Goal: Contribute content

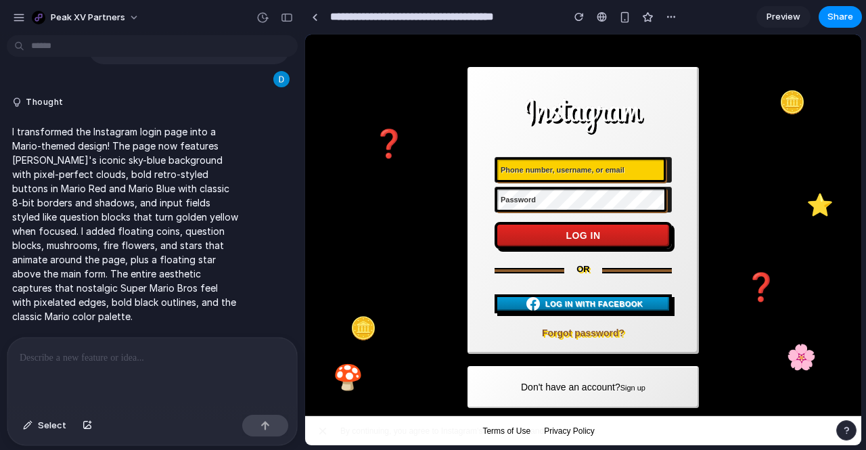
click at [768, 19] on span "Preview" at bounding box center [784, 17] width 34 height 14
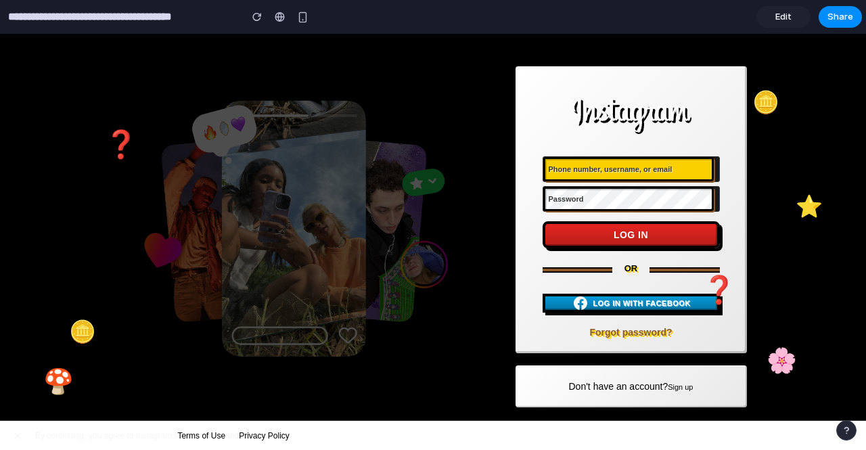
scroll to position [72, 0]
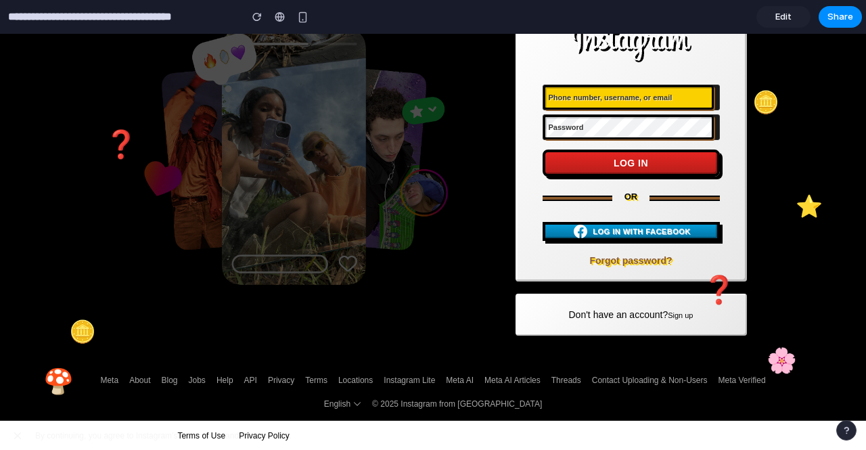
click at [773, 16] on link "Edit" at bounding box center [784, 17] width 54 height 22
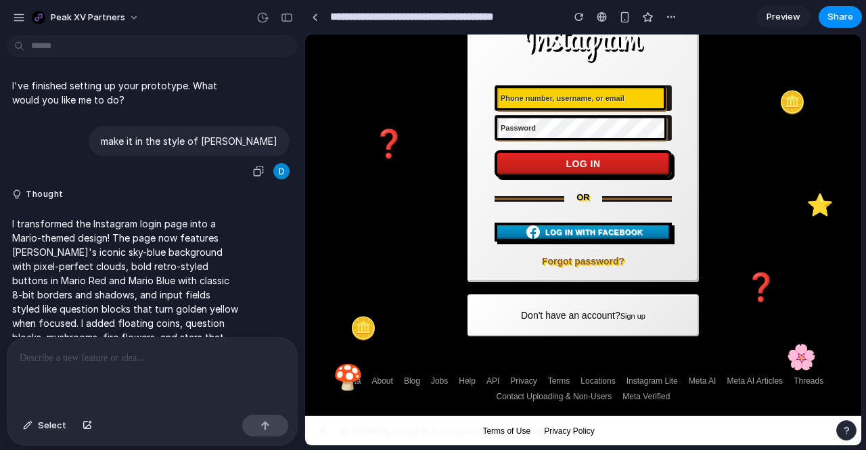
click at [187, 141] on p "make it in the style of [PERSON_NAME]" at bounding box center [189, 141] width 177 height 14
click at [42, 430] on span "Select" at bounding box center [52, 426] width 28 height 14
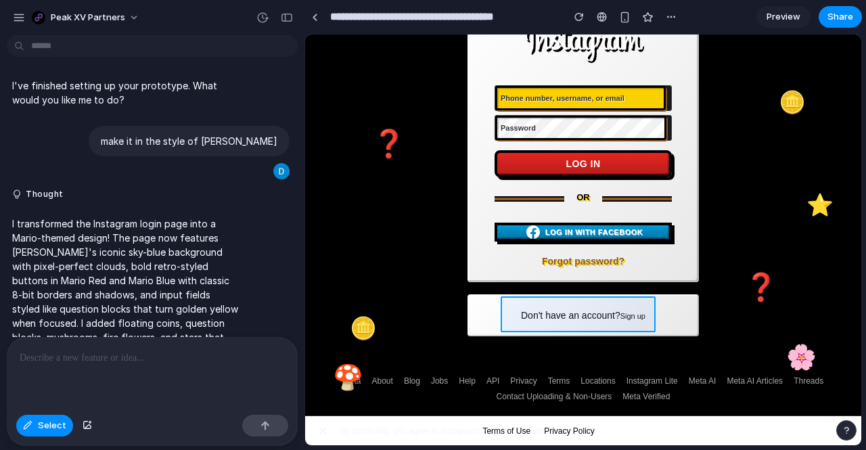
click at [523, 307] on div at bounding box center [583, 240] width 556 height 411
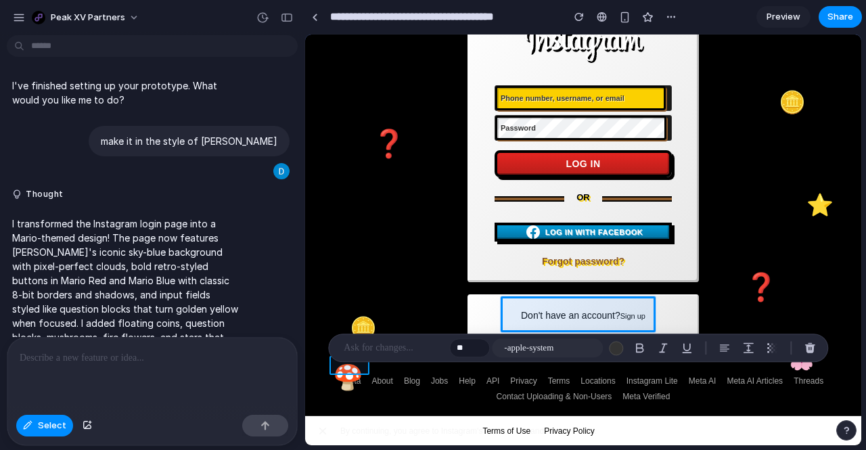
click at [353, 374] on div at bounding box center [583, 240] width 556 height 411
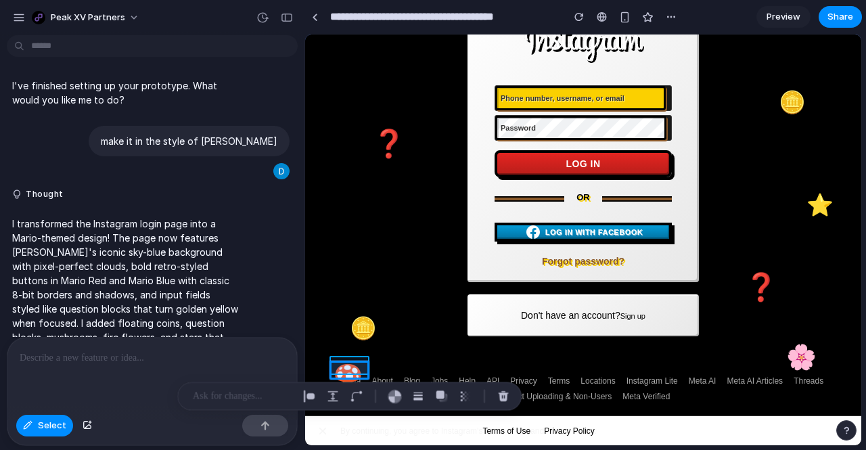
drag, startPoint x: 348, startPoint y: 356, endPoint x: 366, endPoint y: 306, distance: 53.1
click at [366, 306] on div at bounding box center [583, 240] width 556 height 411
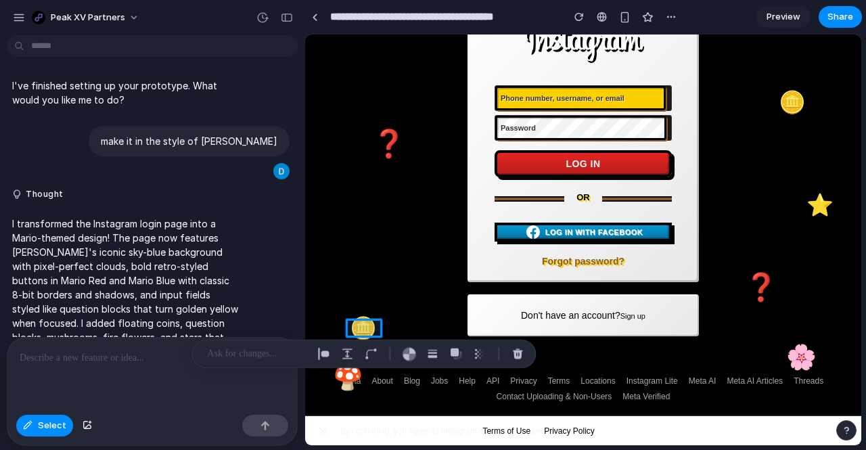
click at [97, 350] on p at bounding box center [152, 358] width 265 height 16
click at [337, 369] on div at bounding box center [583, 240] width 556 height 411
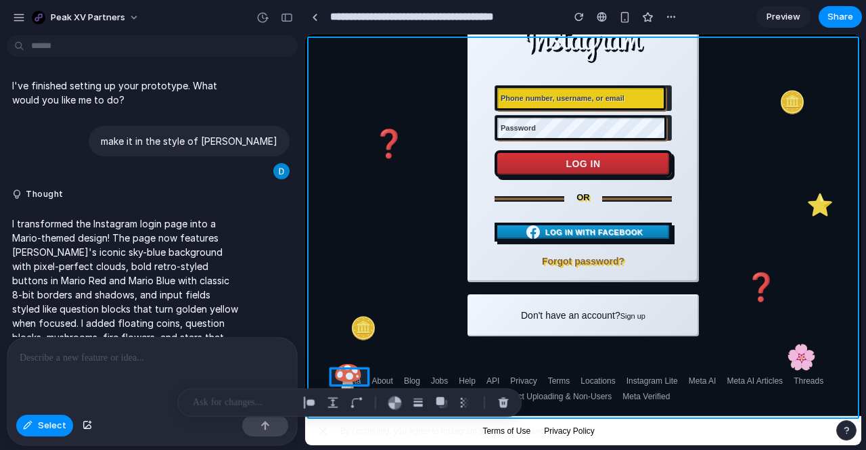
drag, startPoint x: 337, startPoint y: 369, endPoint x: 405, endPoint y: 250, distance: 137.4
click at [405, 250] on div at bounding box center [583, 240] width 556 height 411
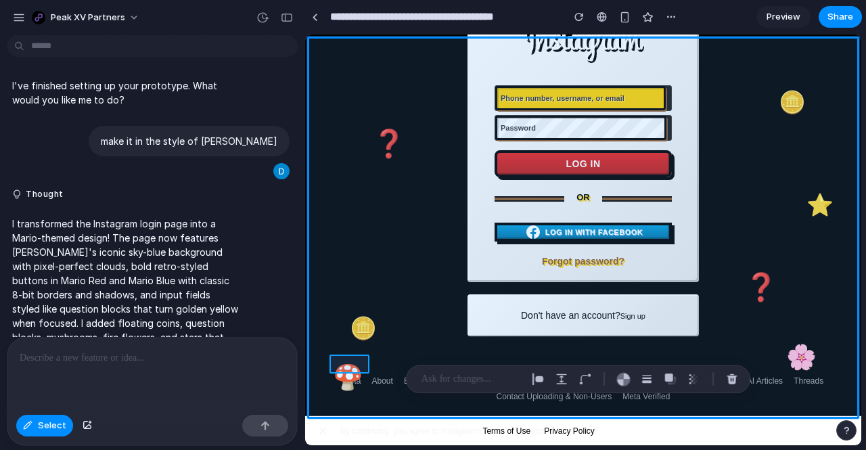
click at [361, 357] on div at bounding box center [583, 240] width 556 height 411
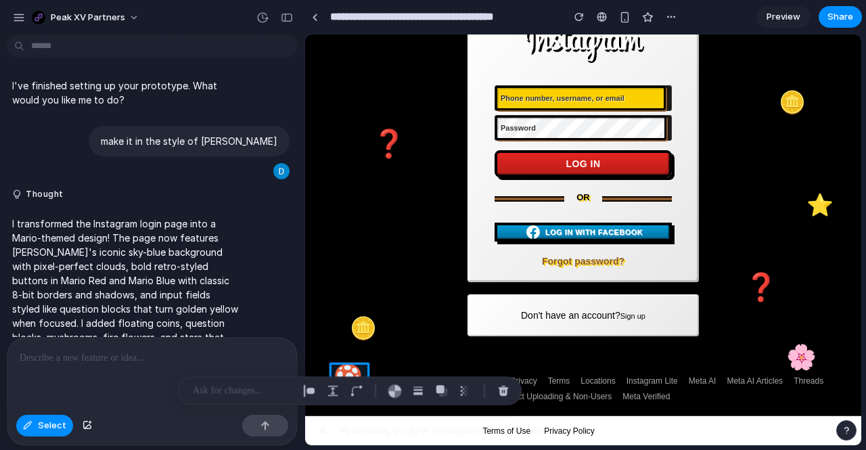
click at [256, 386] on p at bounding box center [243, 391] width 100 height 16
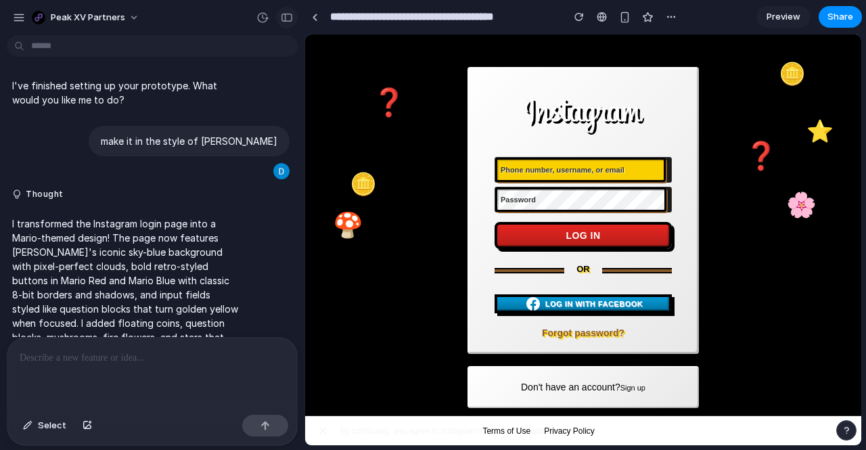
click at [290, 20] on div "button" at bounding box center [287, 17] width 12 height 9
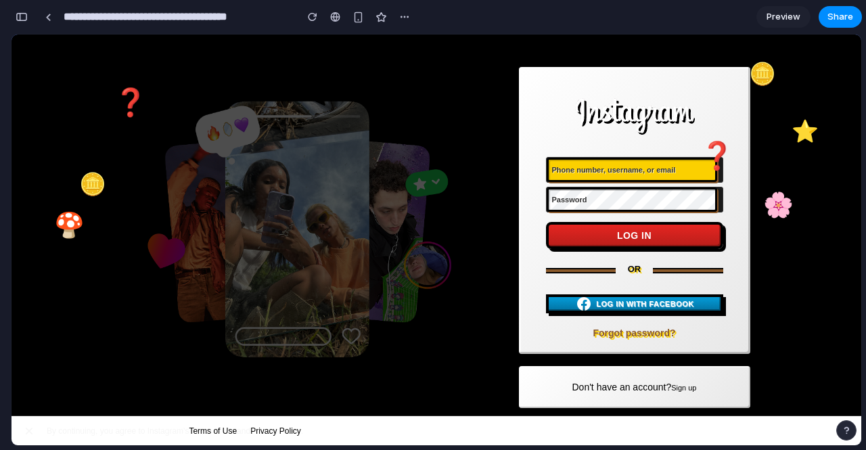
click at [58, 218] on div "🍄" at bounding box center [69, 212] width 30 height 12
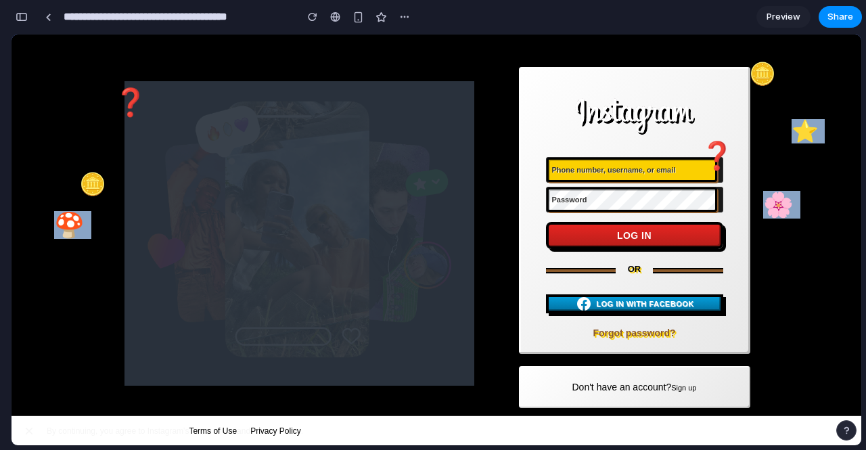
drag, startPoint x: 63, startPoint y: 229, endPoint x: 98, endPoint y: 246, distance: 39.1
click at [98, 246] on body "**********" at bounding box center [437, 240] width 850 height 411
click at [98, 246] on main "Phone number, username, or email Password Log in or Log in with Facebook Log in…" at bounding box center [437, 234] width 850 height 398
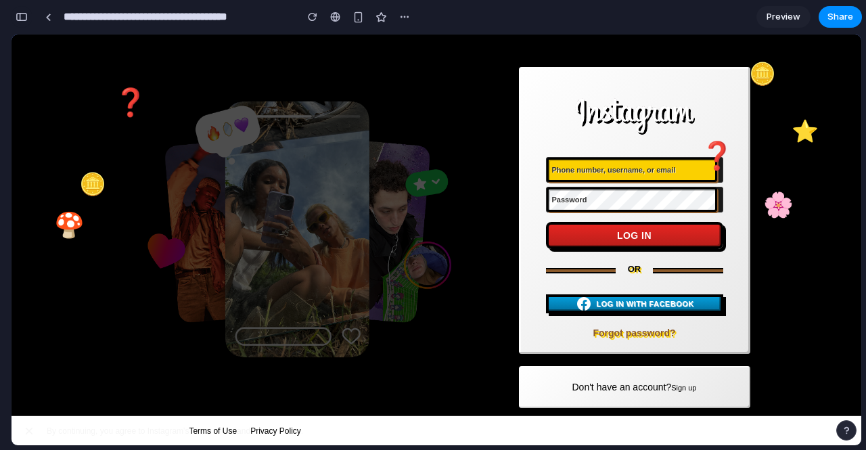
click at [25, 18] on div "button" at bounding box center [22, 16] width 12 height 9
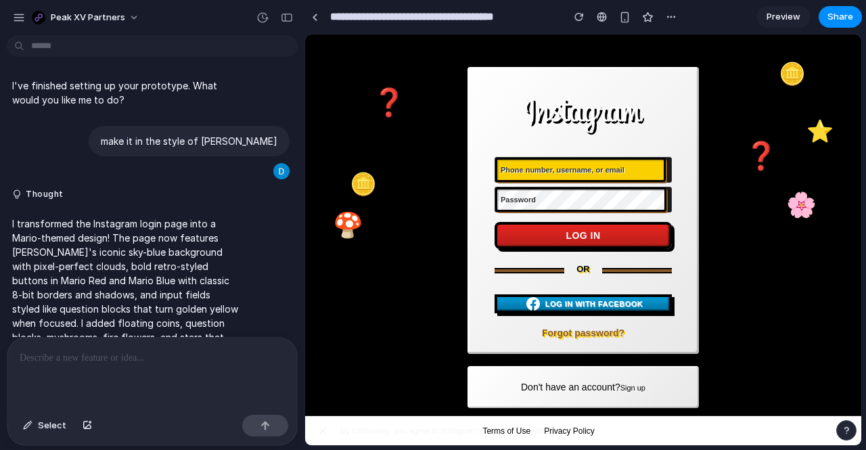
drag, startPoint x: 533, startPoint y: 115, endPoint x: 638, endPoint y: 139, distance: 107.1
click at [638, 139] on div "Phone number, username, or email Password Log in or Log in with Facebook Log in…" at bounding box center [583, 210] width 237 height 292
click at [135, 372] on div at bounding box center [152, 374] width 290 height 72
click at [49, 424] on span "Select" at bounding box center [52, 426] width 28 height 14
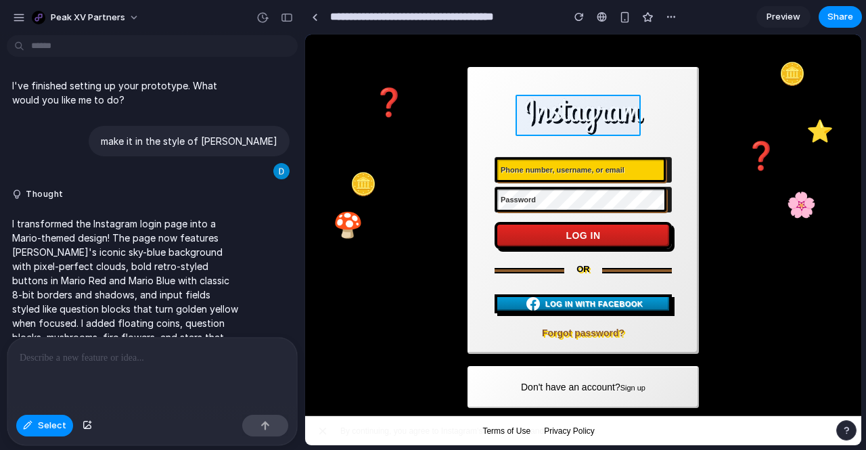
click at [534, 113] on div at bounding box center [583, 240] width 556 height 411
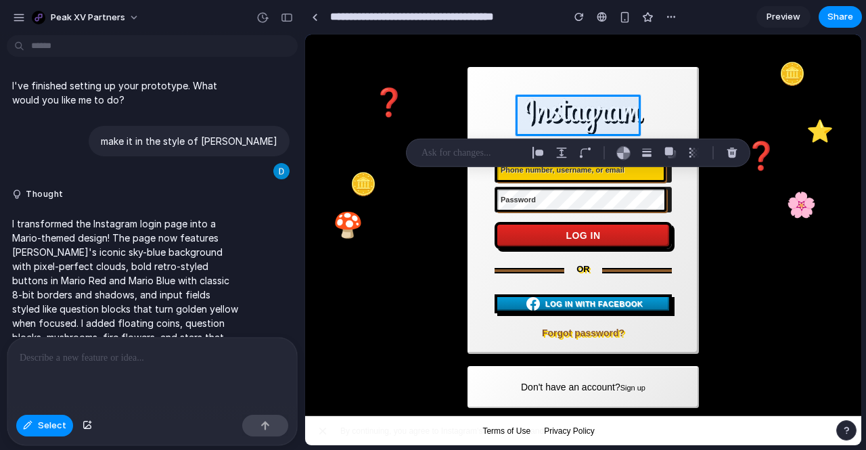
click at [161, 350] on p at bounding box center [152, 358] width 265 height 16
click at [481, 158] on p at bounding box center [472, 153] width 100 height 16
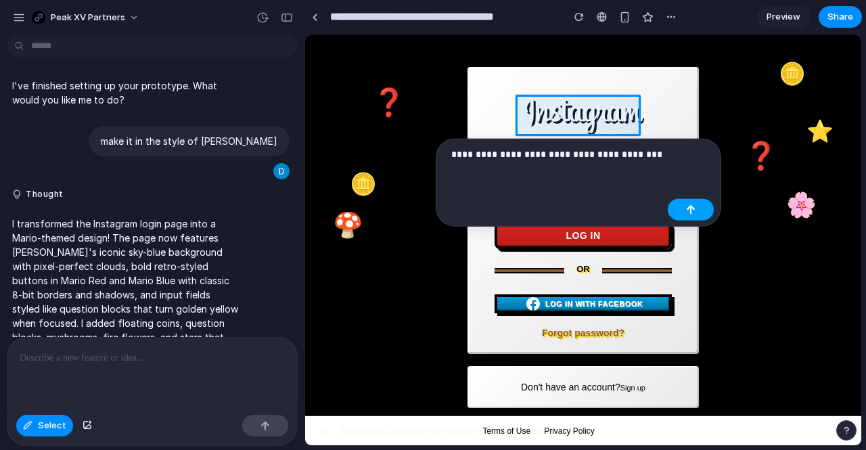
click at [678, 209] on button "button" at bounding box center [691, 210] width 46 height 22
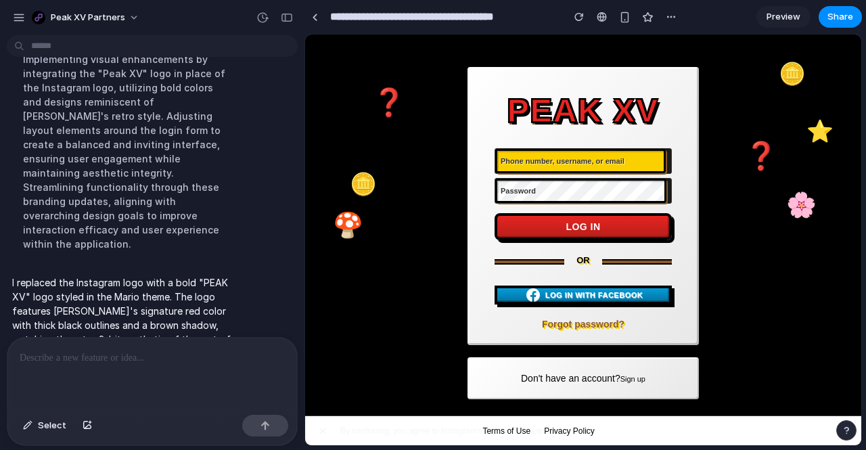
click at [588, 114] on div "PEAK XV" at bounding box center [584, 111] width 152 height 26
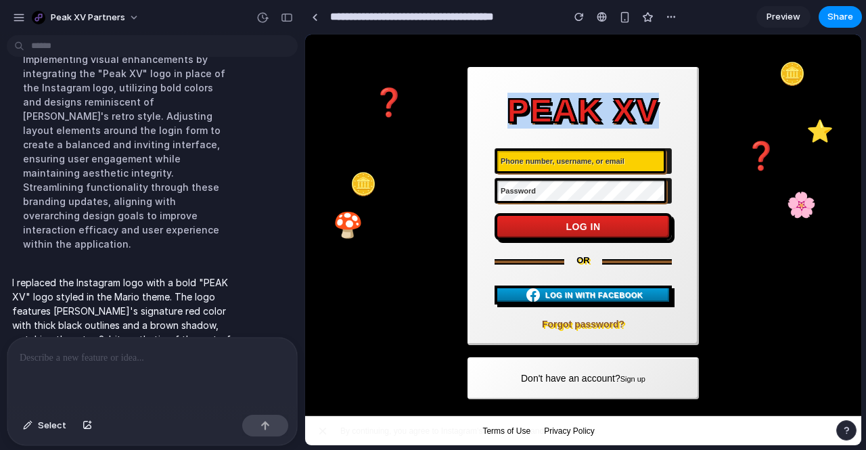
click at [588, 114] on div "PEAK XV" at bounding box center [584, 111] width 152 height 26
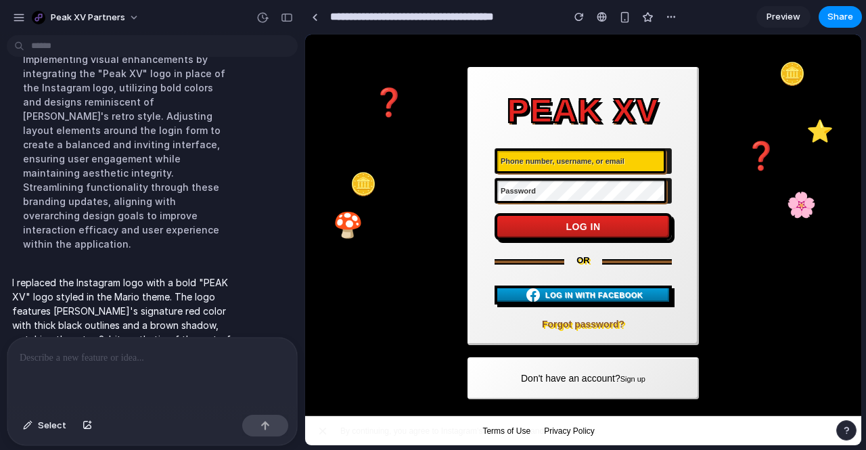
click at [393, 126] on article "PEAK XV Phone number, username, or email Password Log in or Log in with Faceboo…" at bounding box center [583, 240] width 556 height 368
